Goal: Information Seeking & Learning: Learn about a topic

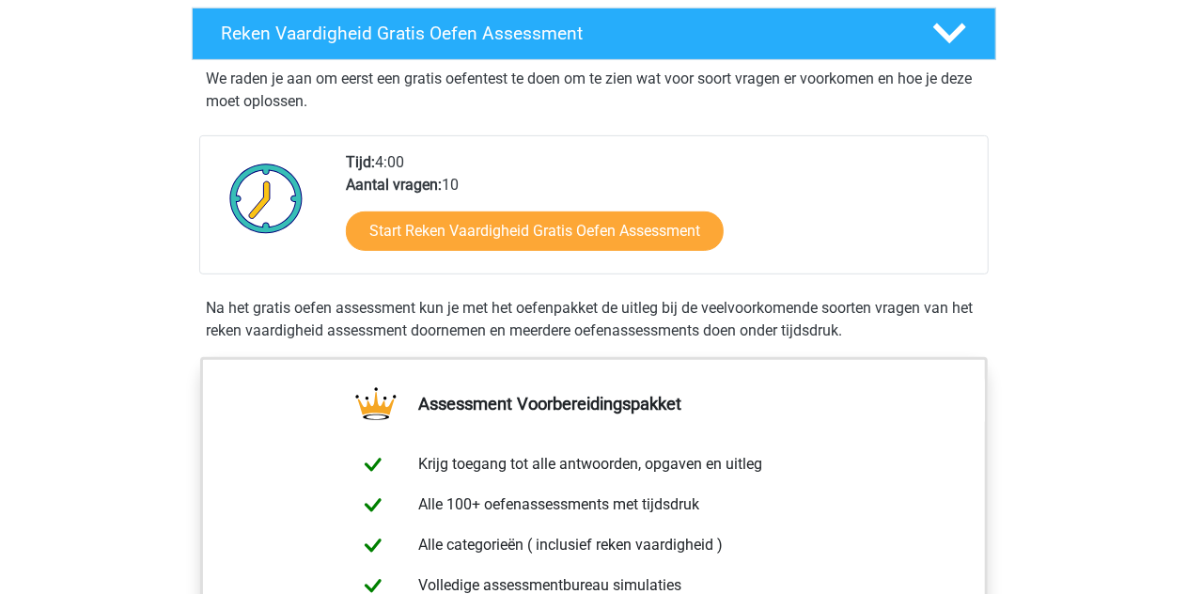
scroll to position [329, 0]
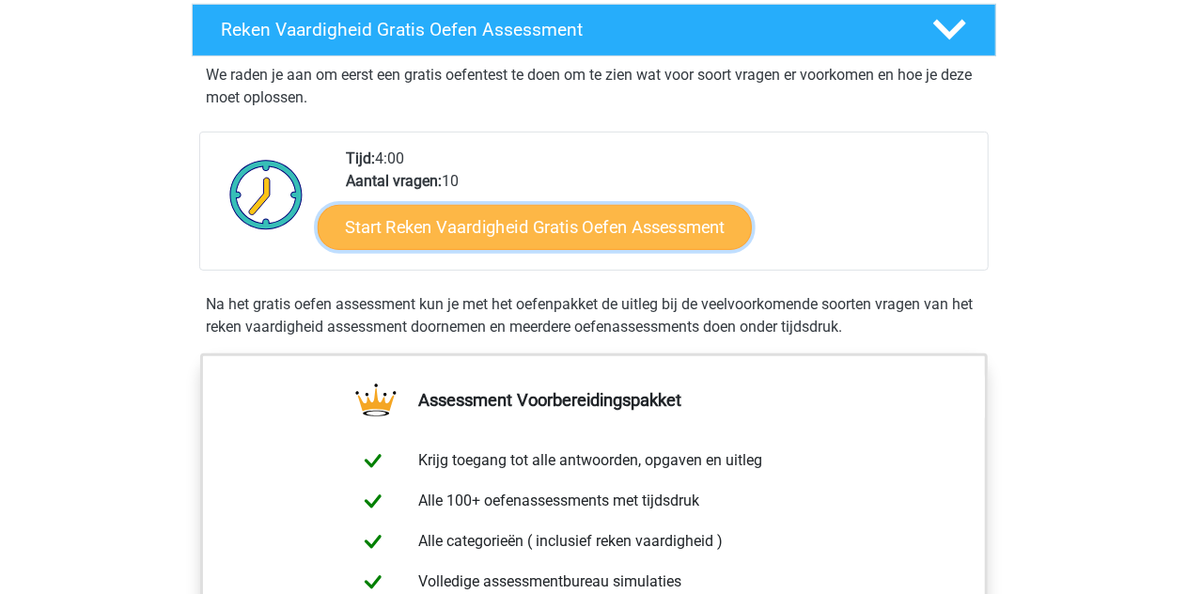
click at [636, 220] on link "Start Reken Vaardigheid Gratis Oefen Assessment" at bounding box center [535, 226] width 434 height 45
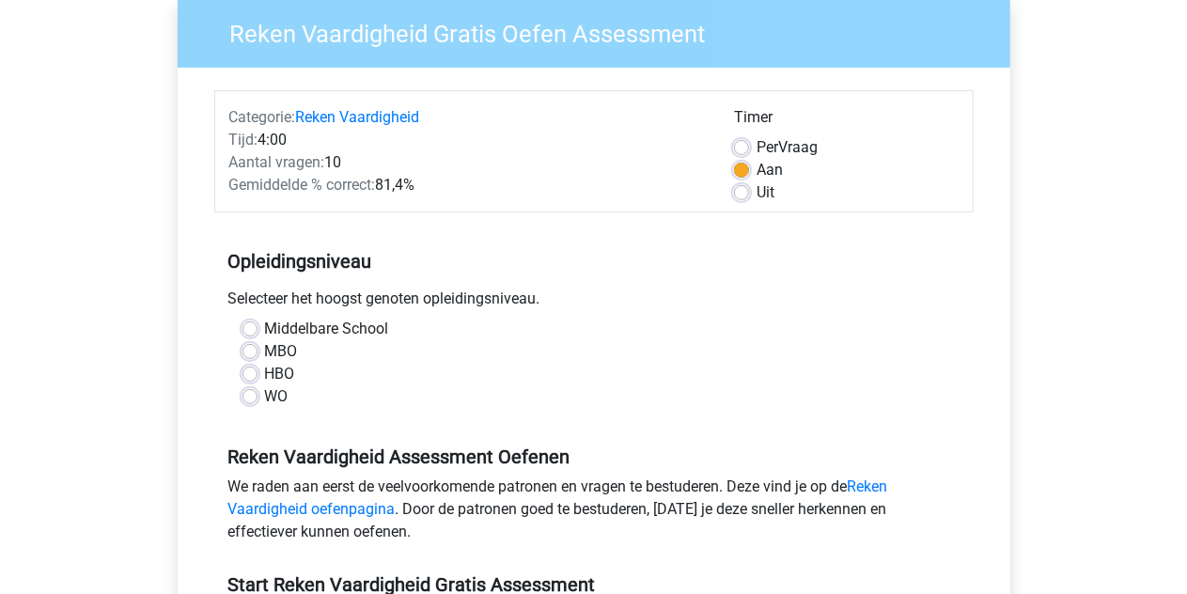
scroll to position [162, 0]
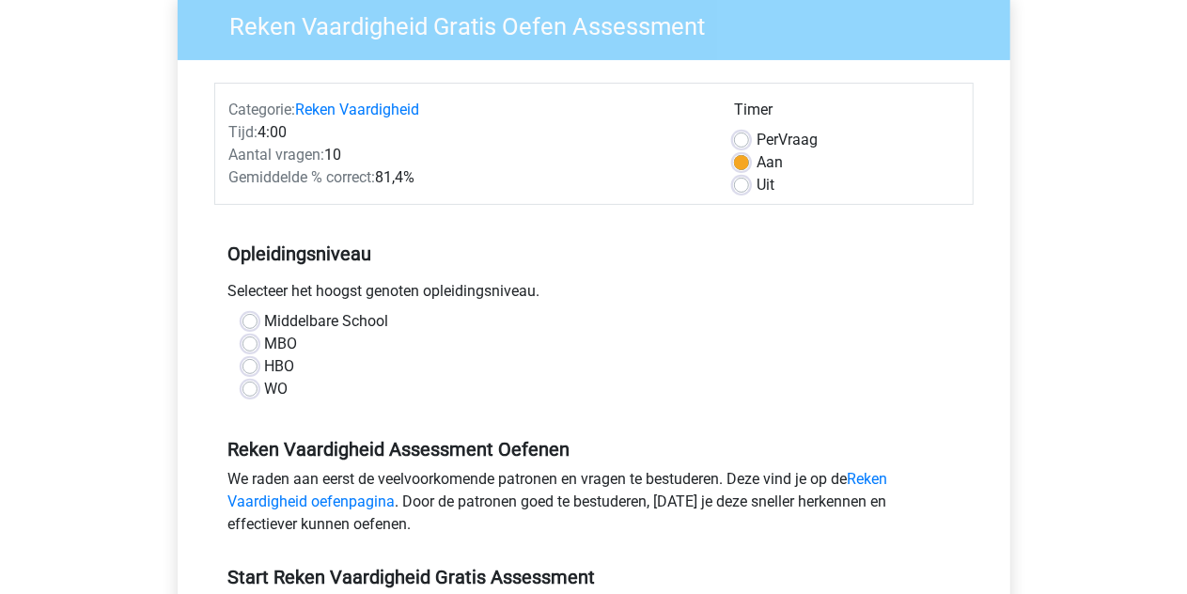
click at [265, 319] on label "Middelbare School" at bounding box center [327, 321] width 124 height 23
click at [249, 319] on input "Middelbare School" at bounding box center [250, 319] width 15 height 19
radio input "true"
click at [747, 148] on div "Per Vraag" at bounding box center [846, 140] width 225 height 23
click at [757, 136] on label "Per Vraag" at bounding box center [787, 140] width 61 height 23
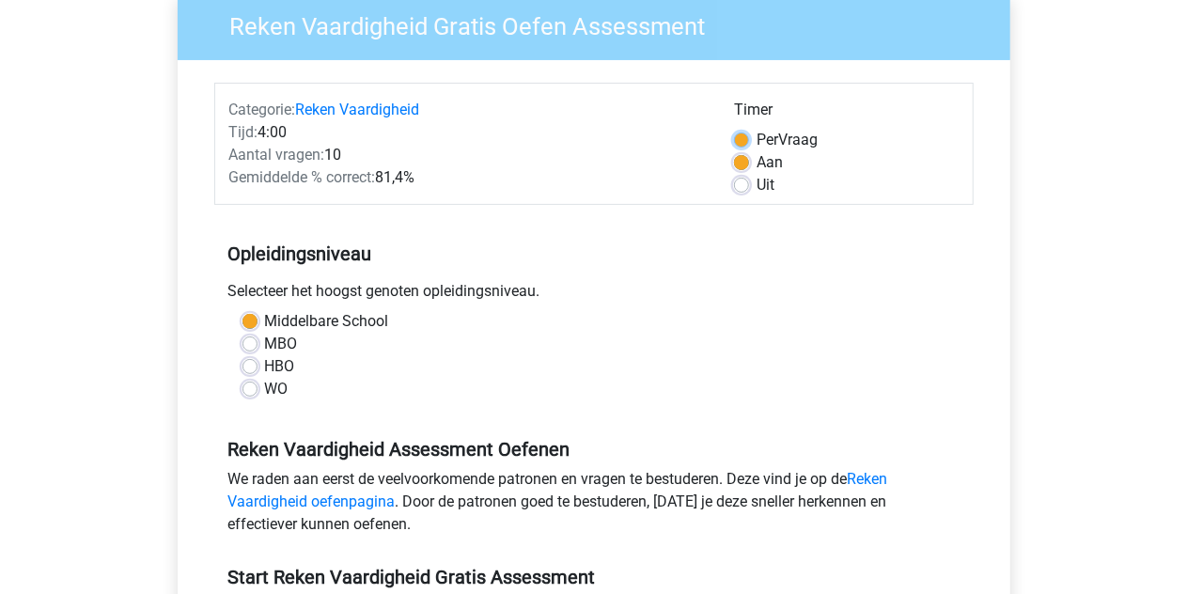
click at [741, 136] on input "Per Vraag" at bounding box center [741, 138] width 15 height 19
radio input "true"
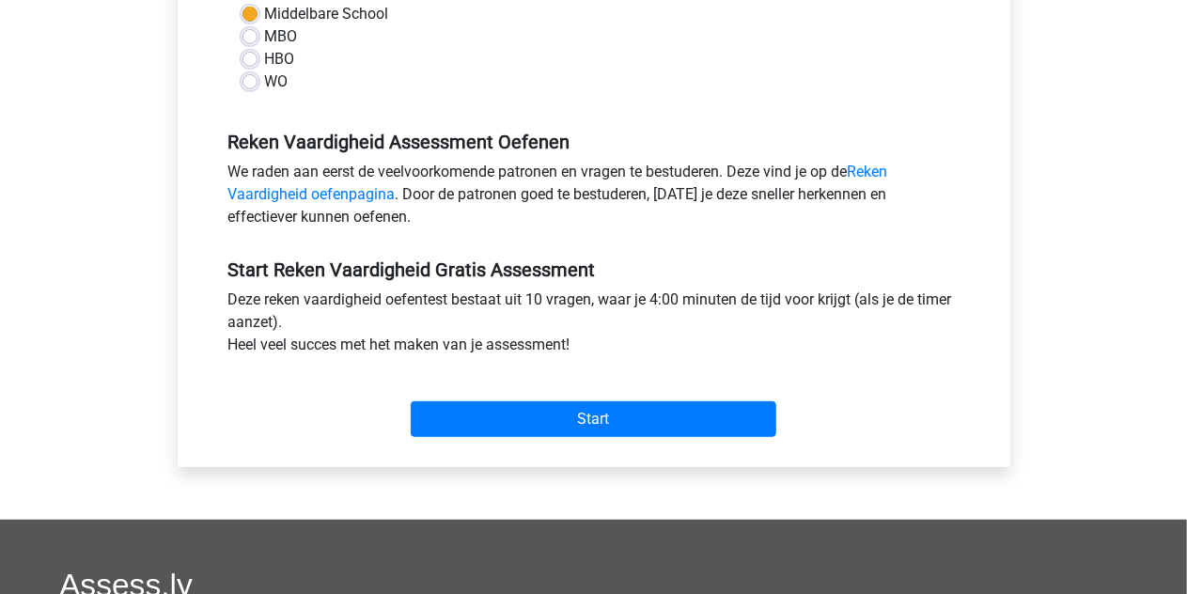
scroll to position [470, 0]
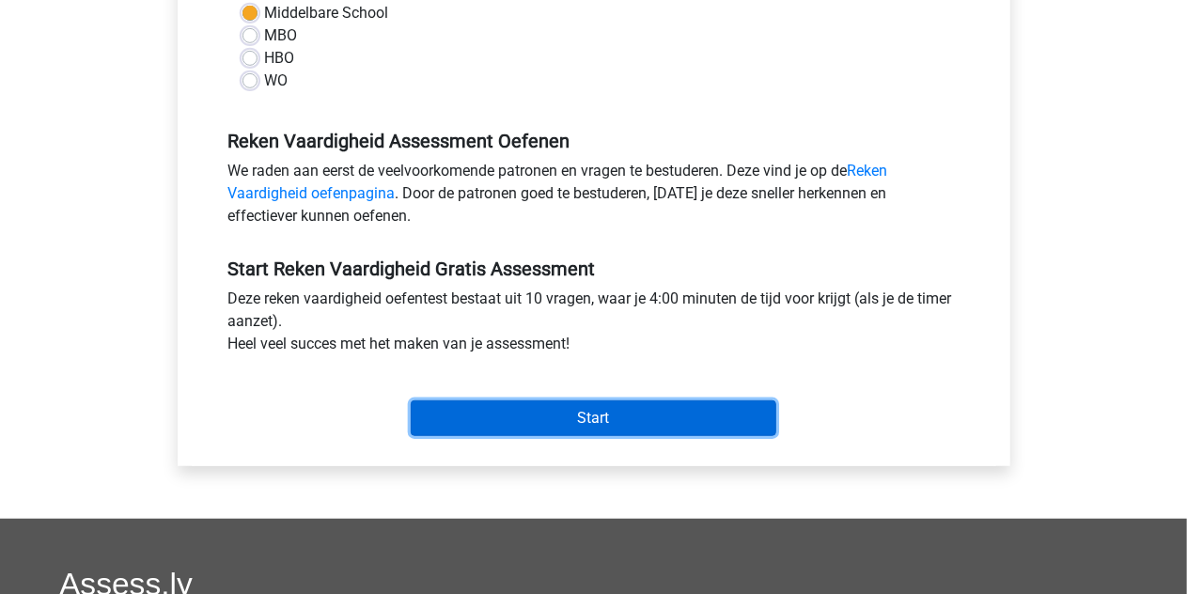
click at [645, 428] on input "Start" at bounding box center [594, 418] width 366 height 36
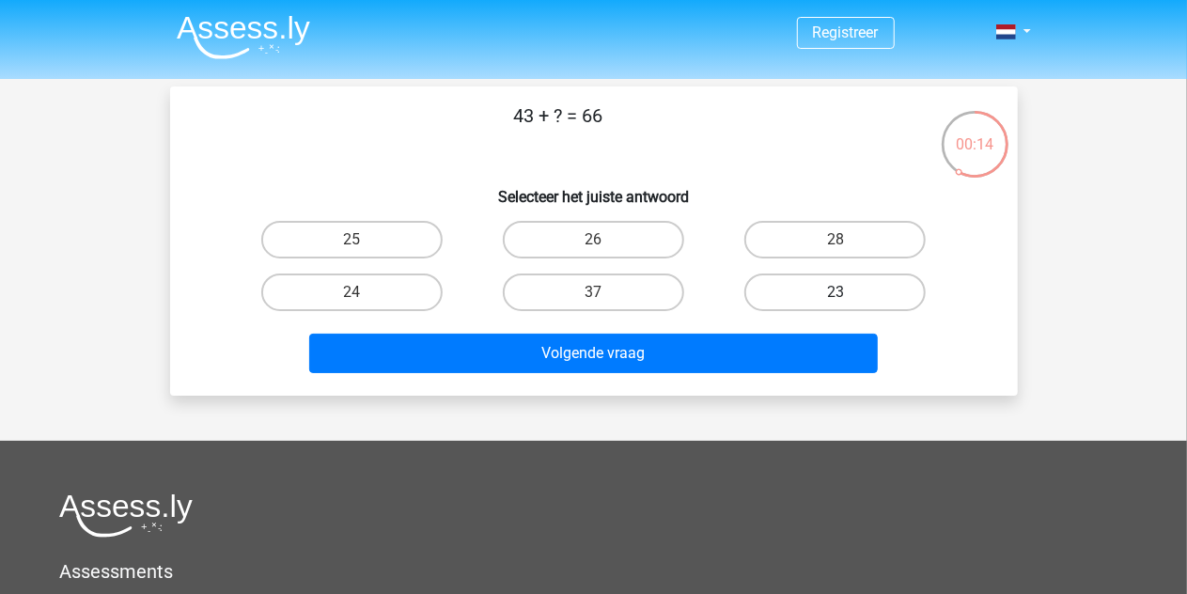
click at [822, 277] on label "23" at bounding box center [835, 293] width 181 height 38
click at [836, 292] on input "23" at bounding box center [842, 298] width 12 height 12
radio input "true"
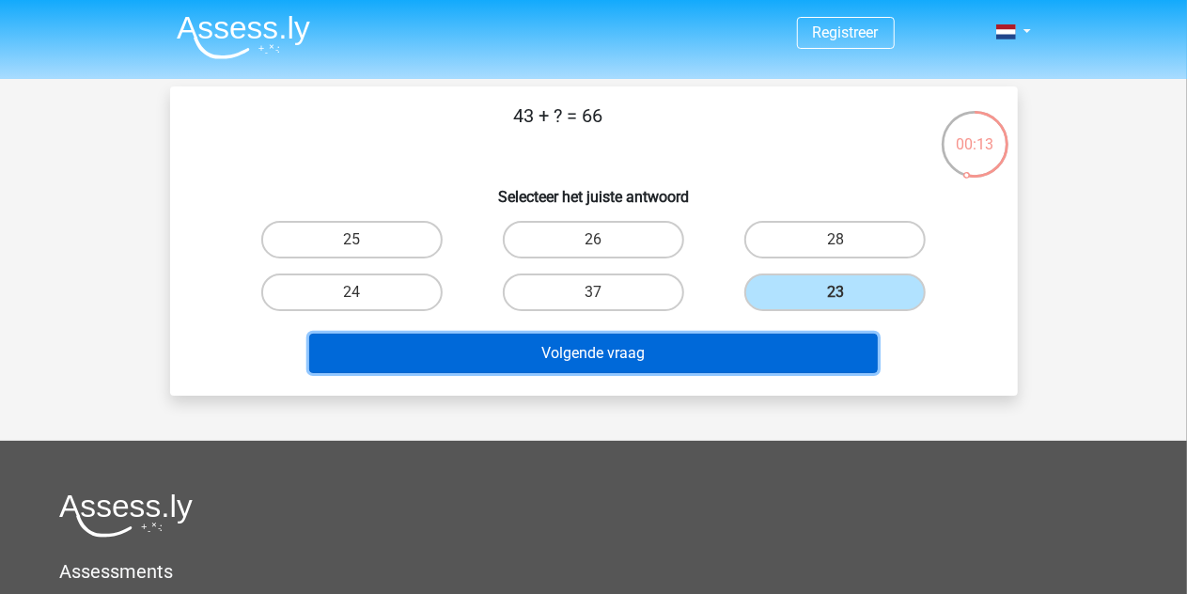
click at [776, 353] on button "Volgende vraag" at bounding box center [593, 353] width 569 height 39
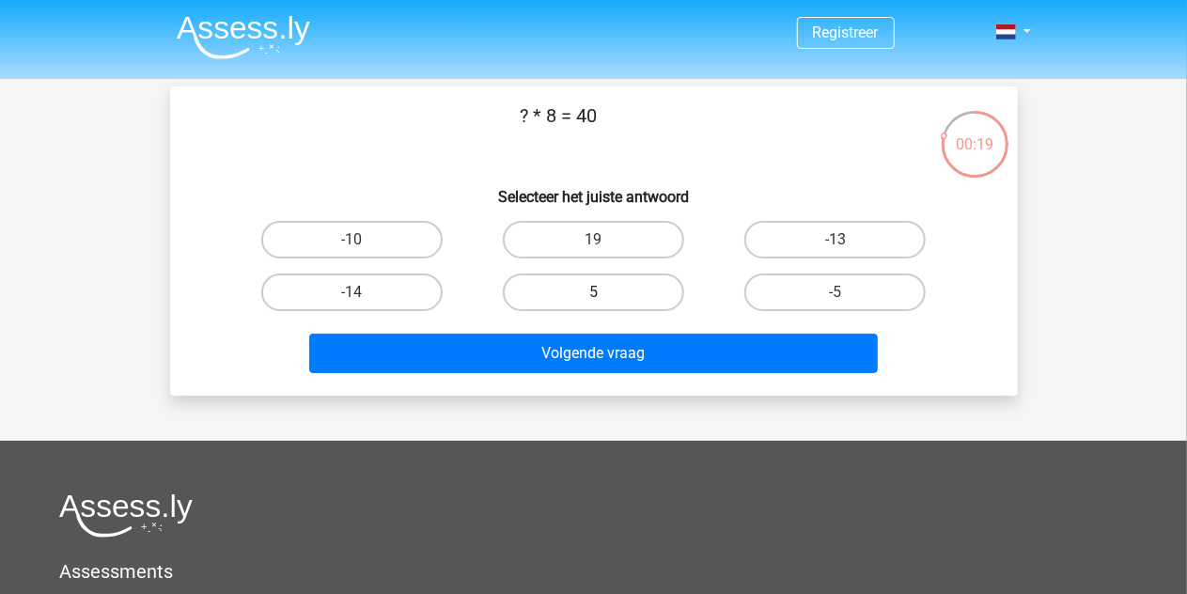
click at [557, 290] on label "5" at bounding box center [593, 293] width 181 height 38
click at [593, 292] on input "5" at bounding box center [599, 298] width 12 height 12
radio input "true"
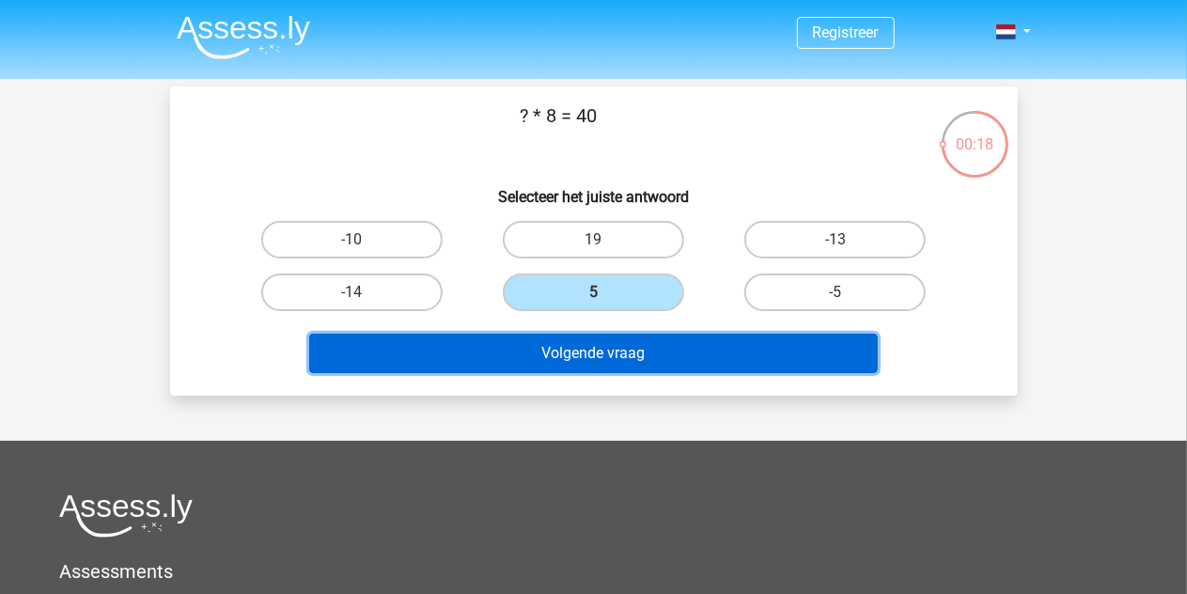
click at [635, 351] on button "Volgende vraag" at bounding box center [593, 353] width 569 height 39
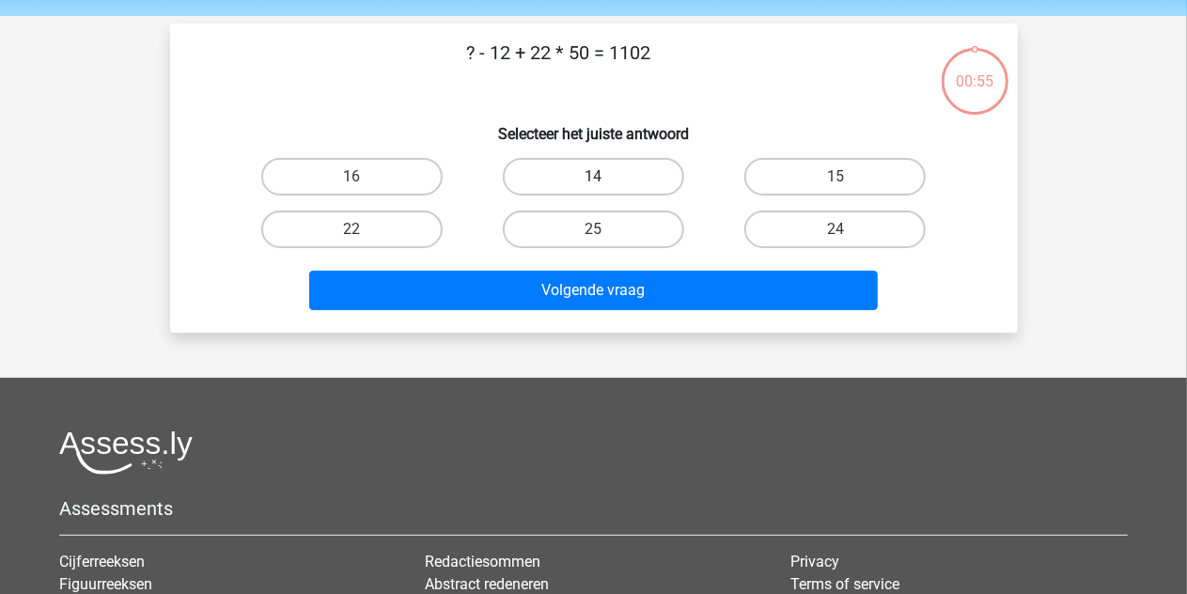
scroll to position [50, 0]
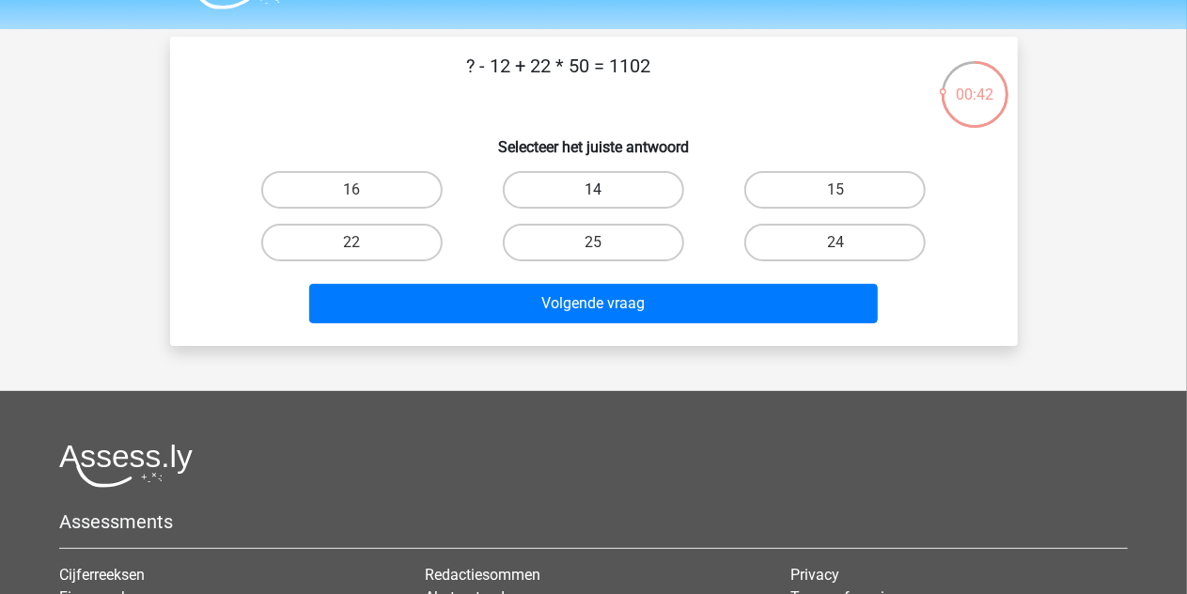
click at [658, 202] on label "14" at bounding box center [593, 190] width 181 height 38
click at [605, 202] on input "14" at bounding box center [599, 196] width 12 height 12
radio input "true"
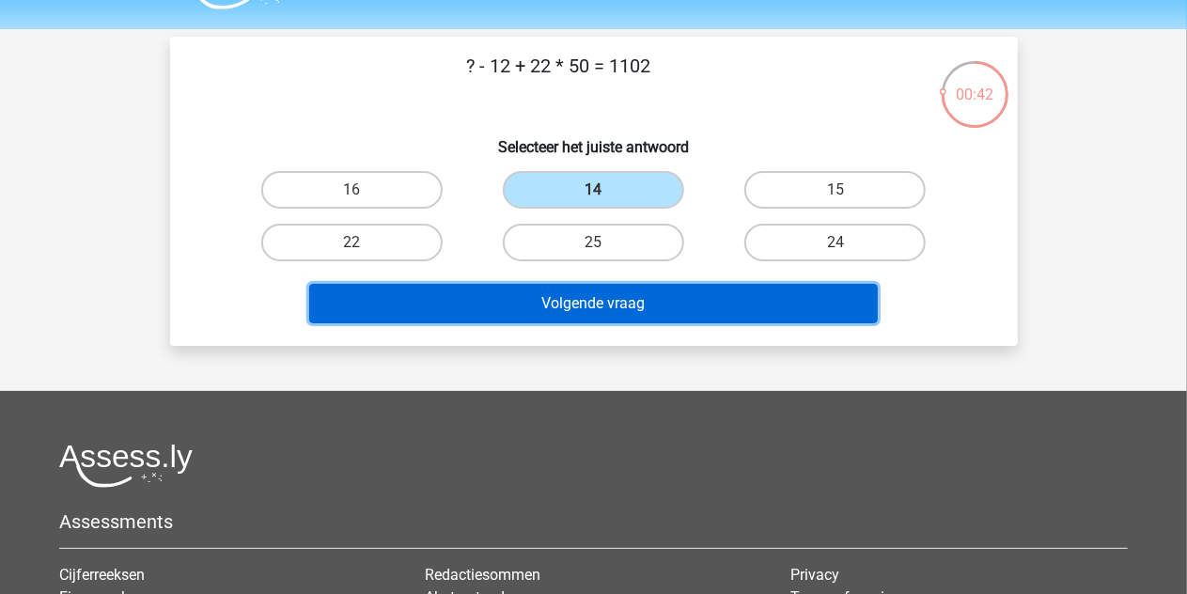
click at [666, 300] on button "Volgende vraag" at bounding box center [593, 303] width 569 height 39
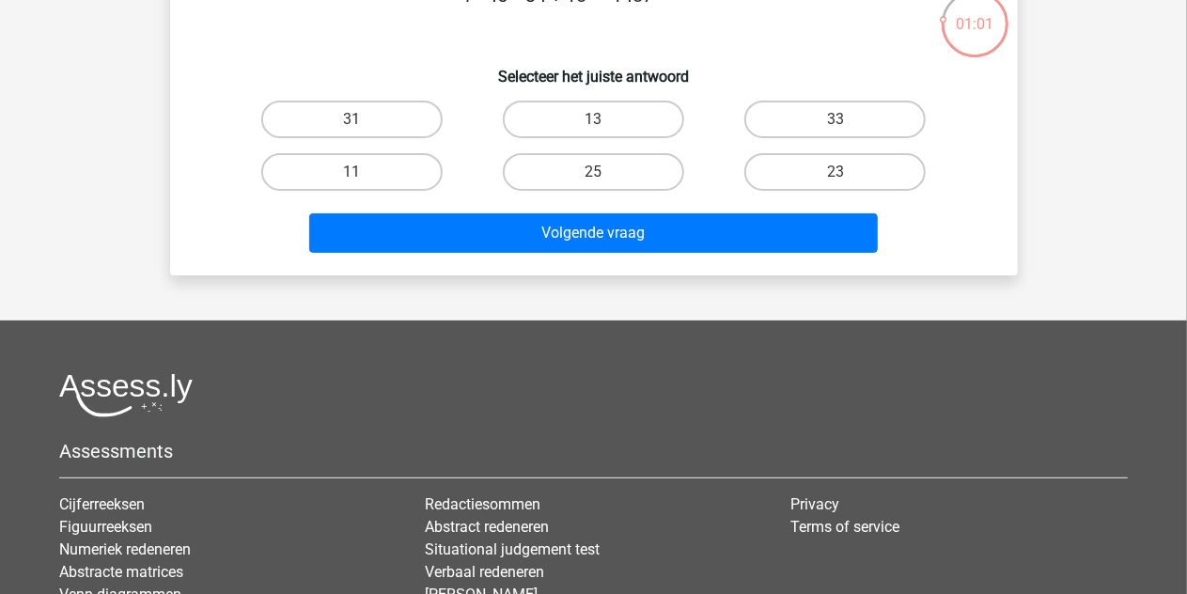
scroll to position [0, 0]
